Goal: Communication & Community: Answer question/provide support

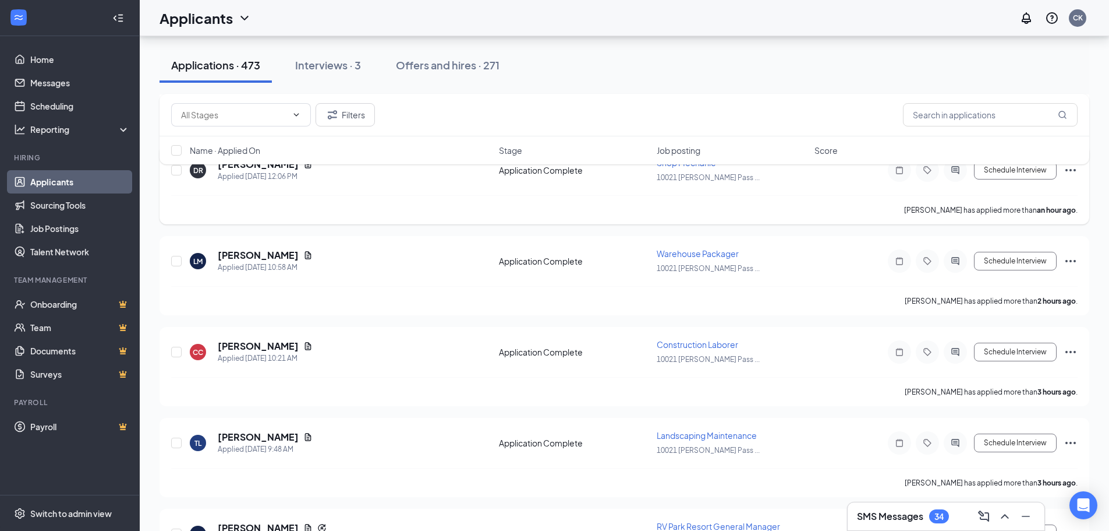
scroll to position [233, 0]
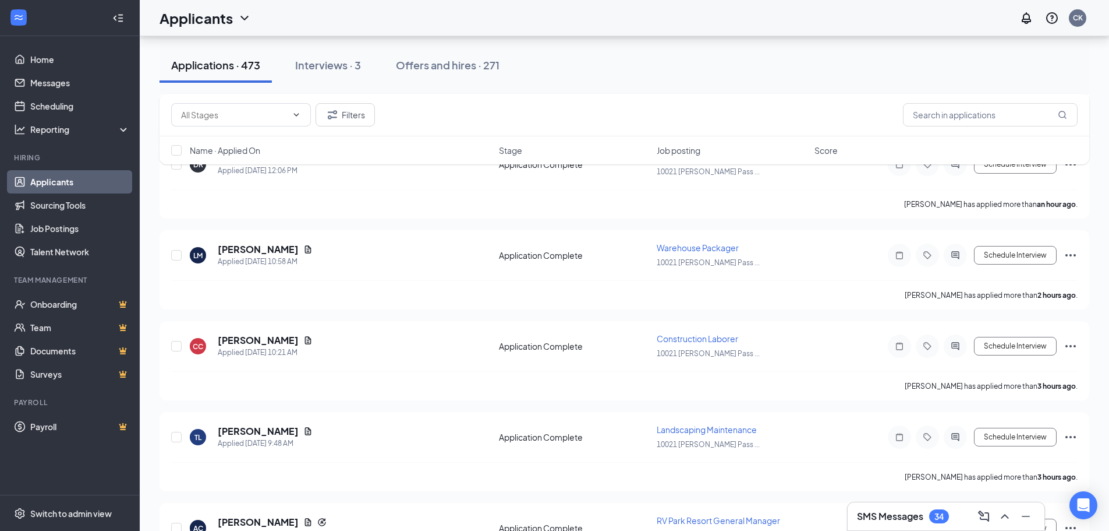
click at [876, 515] on h3 "SMS Messages" at bounding box center [890, 516] width 66 height 13
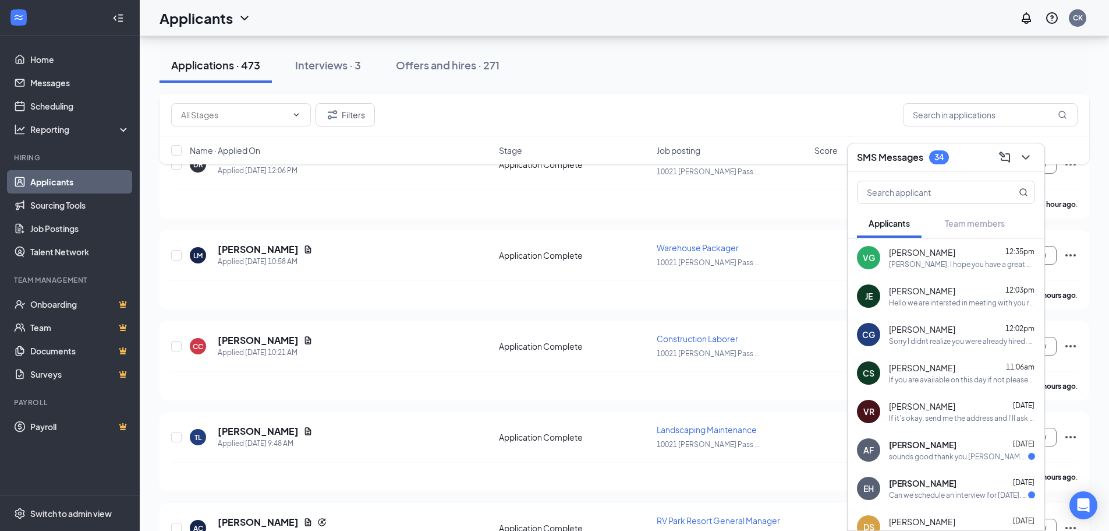
click at [950, 342] on div "Sorry I didnt realize you were already hired. Thank you for your time." at bounding box center [962, 341] width 146 height 10
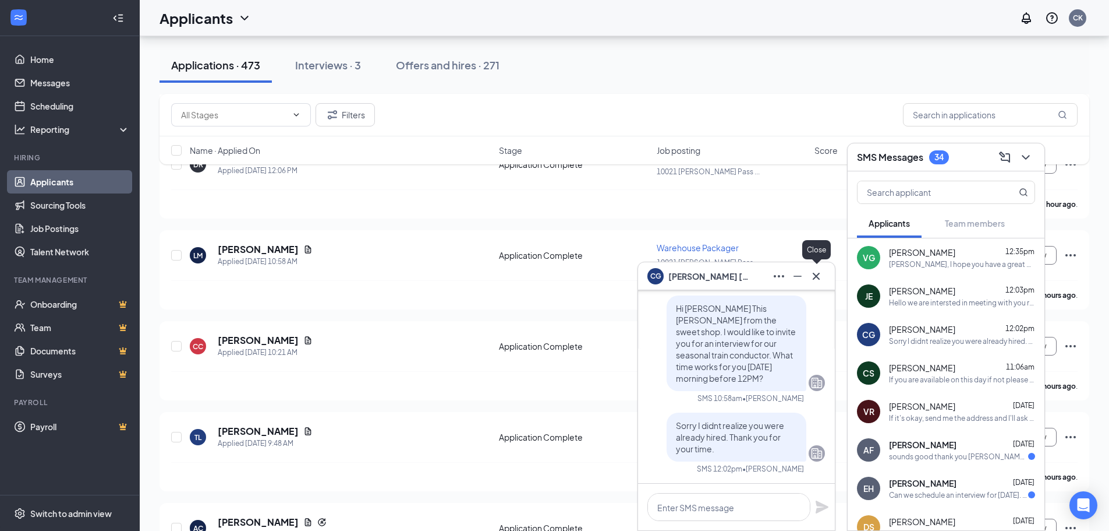
click at [819, 276] on icon "Cross" at bounding box center [816, 276] width 14 height 14
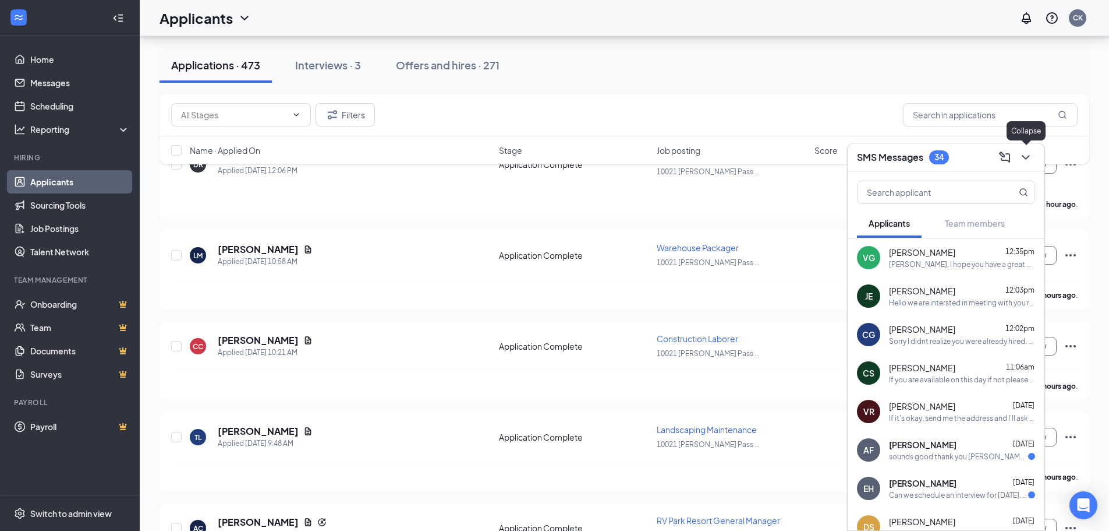
click at [1027, 157] on icon "ChevronDown" at bounding box center [1026, 157] width 8 height 5
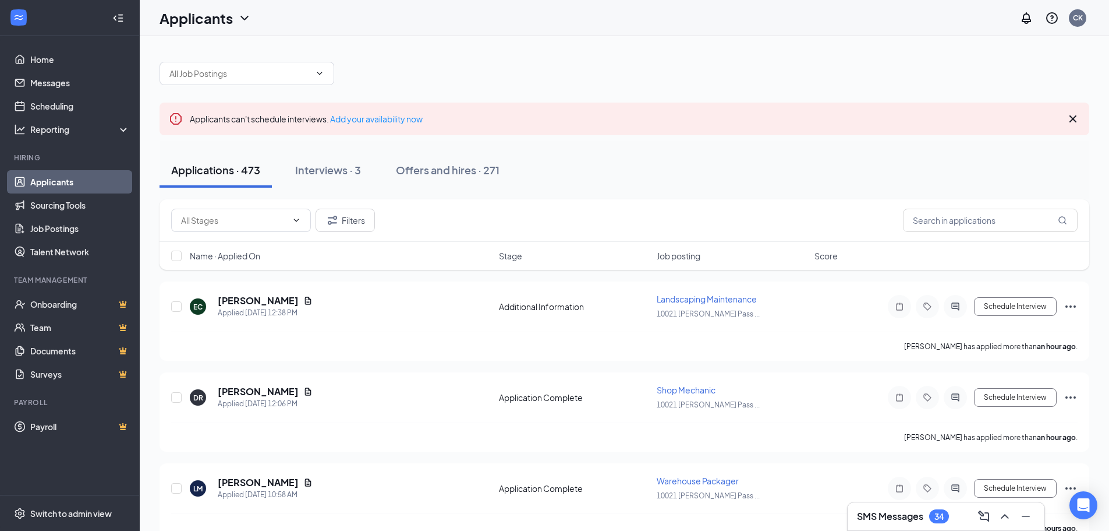
scroll to position [464, 0]
